Goal: Information Seeking & Learning: Learn about a topic

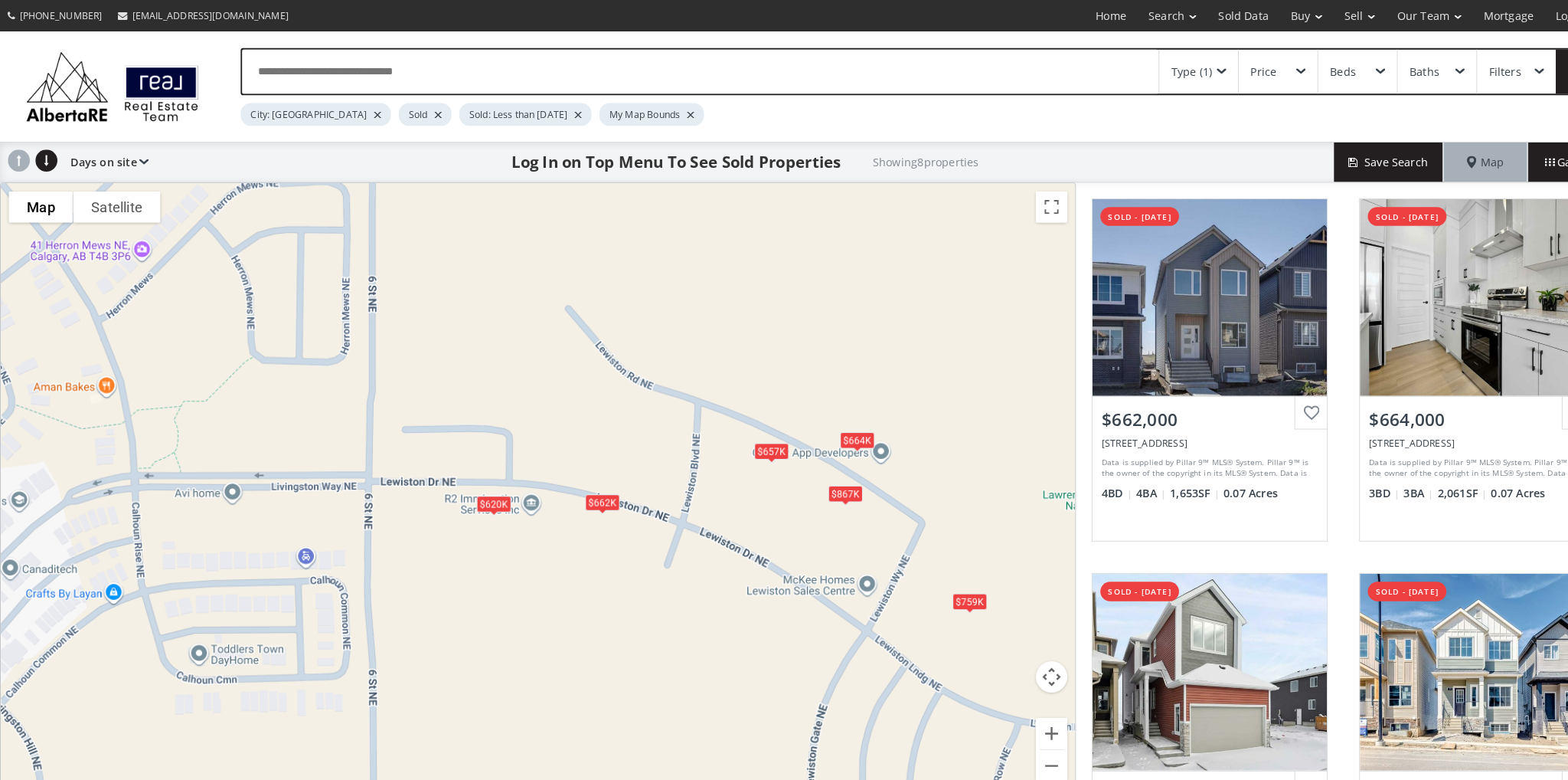
click at [818, 481] on div "$867K" at bounding box center [824, 481] width 34 height 16
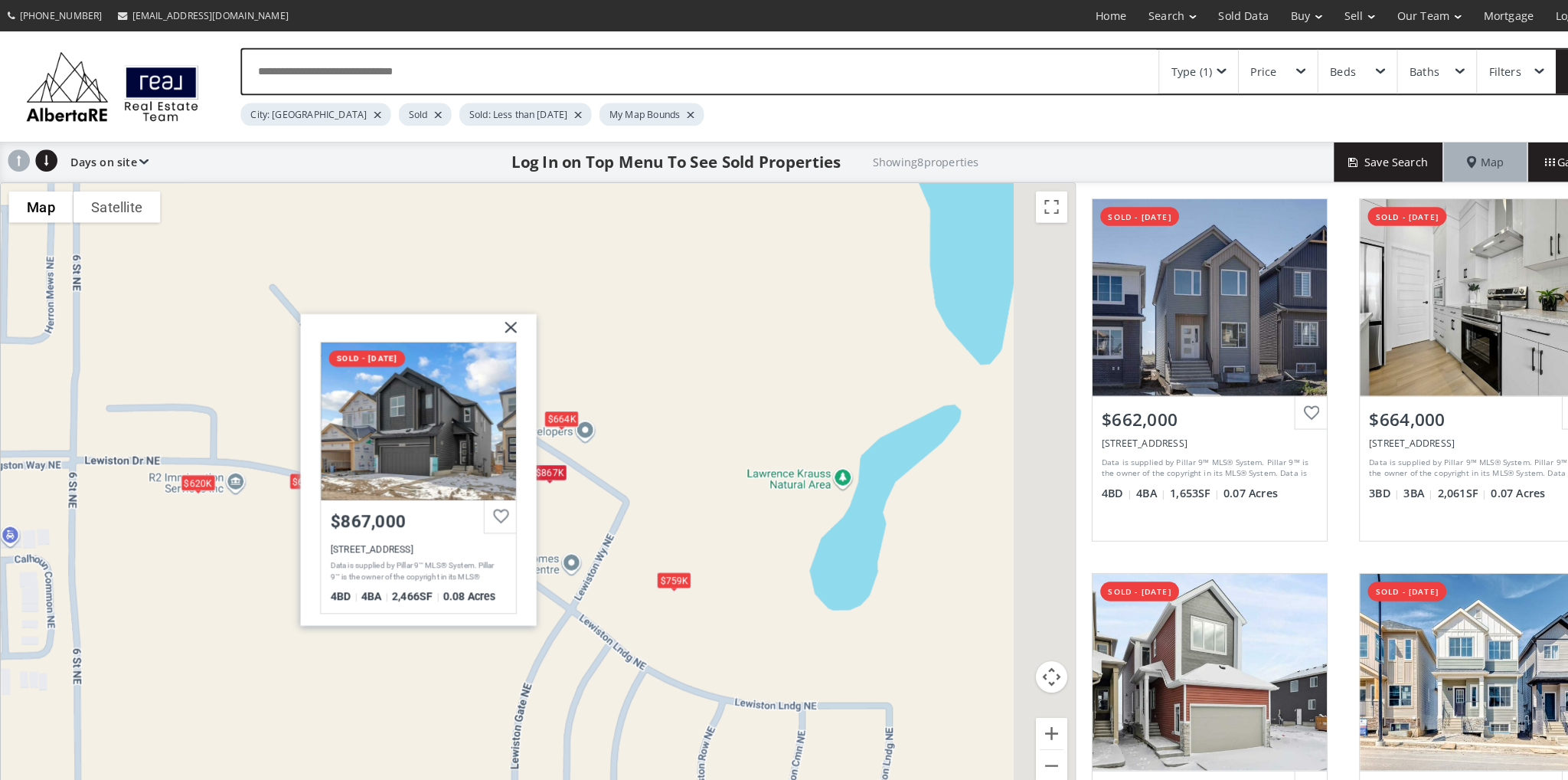
drag, startPoint x: 878, startPoint y: 332, endPoint x: 588, endPoint y: 312, distance: 290.7
click at [588, 312] on div "$662K $664K $657K $867K $759K $620[GEOGRAPHIC_DATA] sold - [DATE] $867,000 [STR…" at bounding box center [524, 479] width 1046 height 601
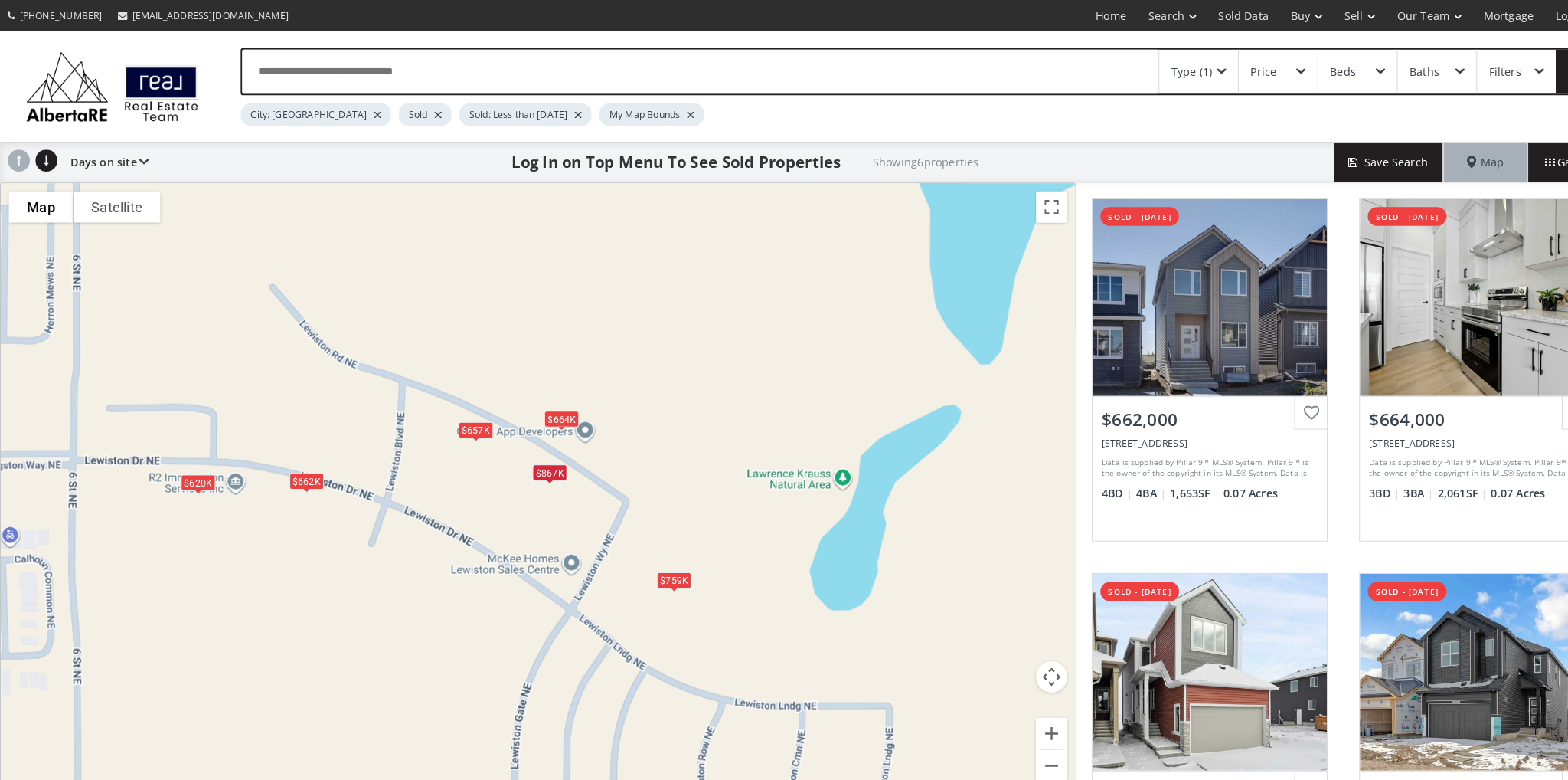
click at [1194, 67] on span at bounding box center [1189, 69] width 9 height 6
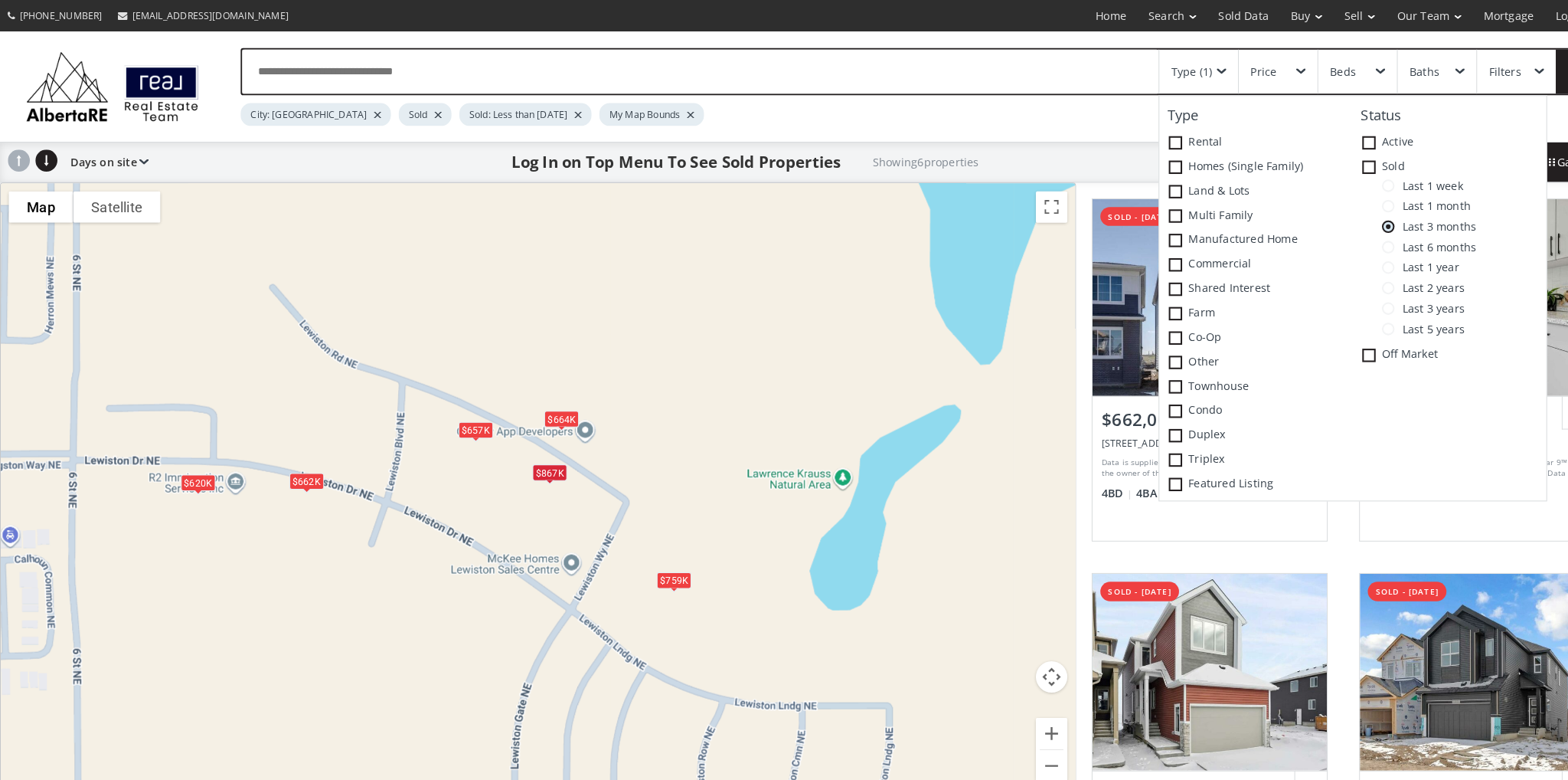
click at [1350, 180] on span at bounding box center [1352, 181] width 13 height 13
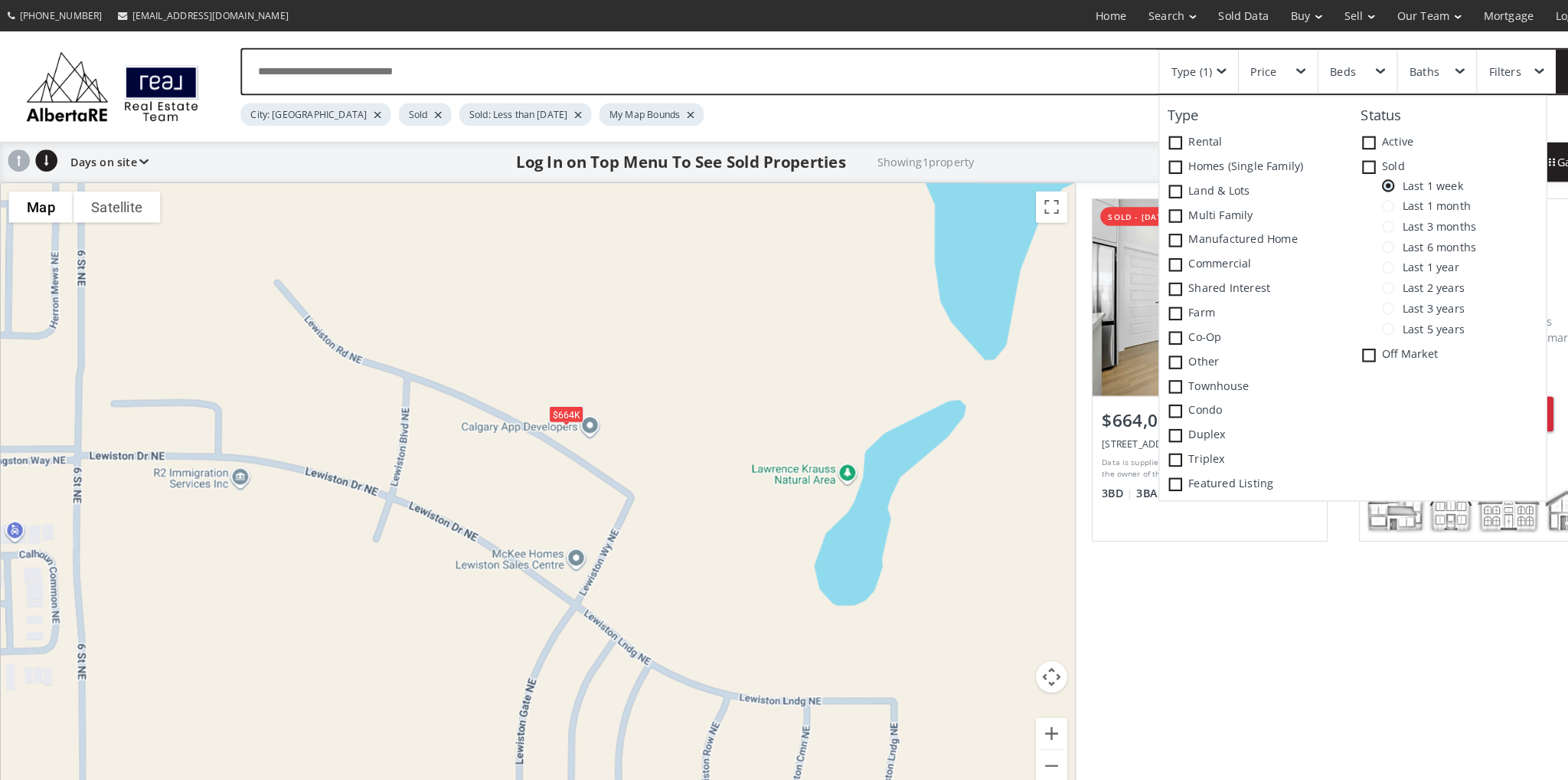
drag, startPoint x: 371, startPoint y: 447, endPoint x: 420, endPoint y: 430, distance: 51.9
click at [420, 430] on div "$664K" at bounding box center [524, 479] width 1046 height 601
